Goal: Task Accomplishment & Management: Manage account settings

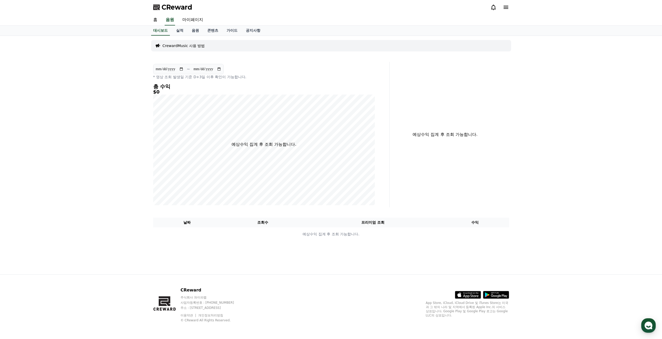
drag, startPoint x: 183, startPoint y: 9, endPoint x: 186, endPoint y: 11, distance: 3.8
click at [183, 9] on span "CReward" at bounding box center [177, 7] width 31 height 8
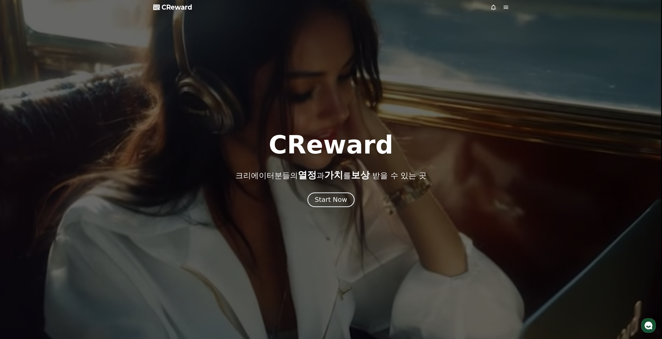
click at [334, 204] on button "Start Now" at bounding box center [330, 199] width 47 height 15
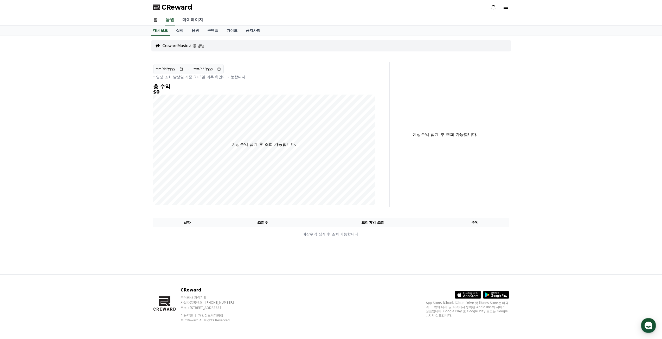
click at [195, 20] on link "마이페이지" at bounding box center [192, 20] width 29 height 11
select select "**********"
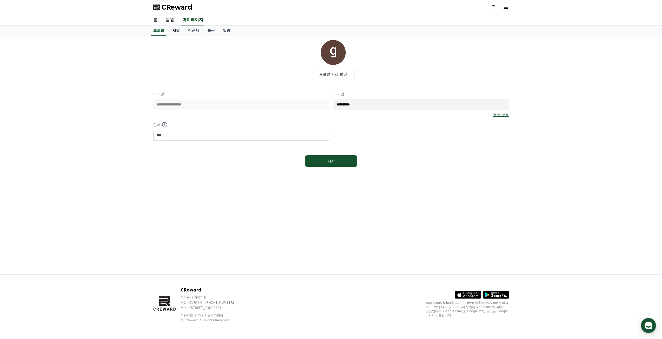
click at [176, 31] on link "채널" at bounding box center [176, 31] width 16 height 10
